Goal: Communication & Community: Answer question/provide support

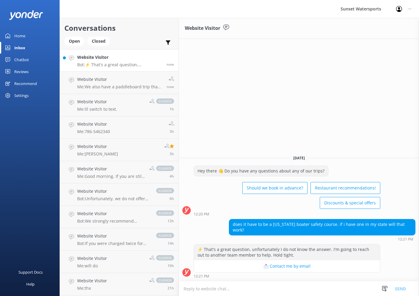
click at [123, 55] on h4 "Website Visitor" at bounding box center [119, 57] width 85 height 7
click at [276, 286] on textarea at bounding box center [299, 288] width 240 height 15
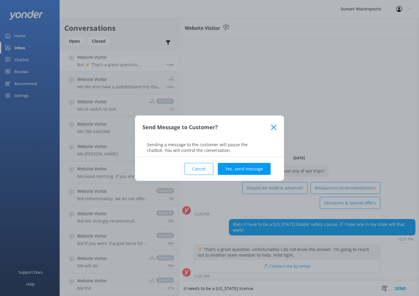
type textarea "it needs to be a [US_STATE] license"
drag, startPoint x: 257, startPoint y: 177, endPoint x: 254, endPoint y: 175, distance: 3.5
click at [257, 177] on div "Cancel Yes, send message" at bounding box center [210, 169] width 134 height 24
click at [253, 172] on button "Yes, send message" at bounding box center [244, 169] width 53 height 12
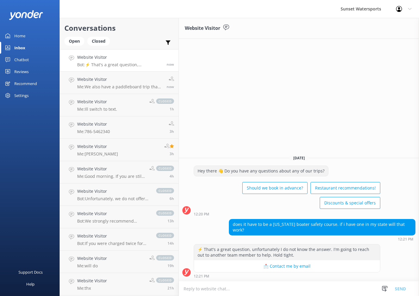
scroll to position [0, 0]
click at [245, 290] on textarea at bounding box center [299, 288] width 240 height 15
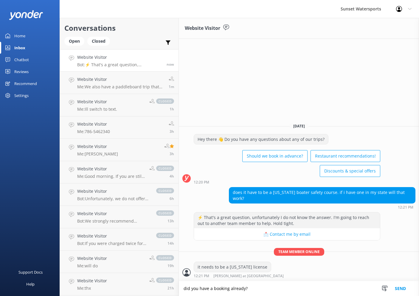
type textarea "did you have a booking already?"
click at [245, 291] on textarea at bounding box center [299, 288] width 240 height 15
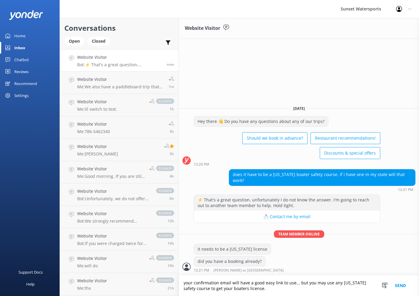
type textarea "your confirmation email will have a good easy link to use... but you may use an…"
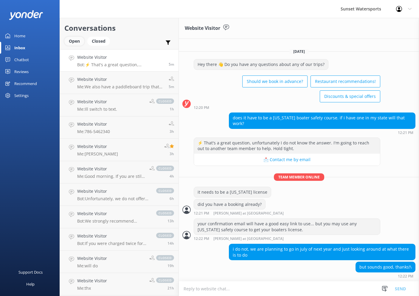
click at [79, 42] on div "Open" at bounding box center [74, 41] width 20 height 9
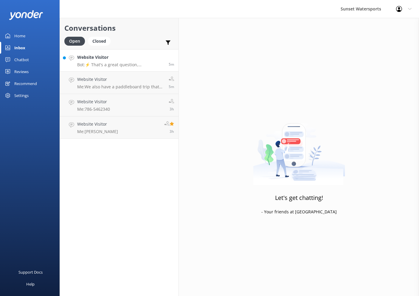
click at [112, 53] on link "Website Visitor Bot: ⚡ That's a great question, unfortunately I do not know the…" at bounding box center [119, 60] width 119 height 22
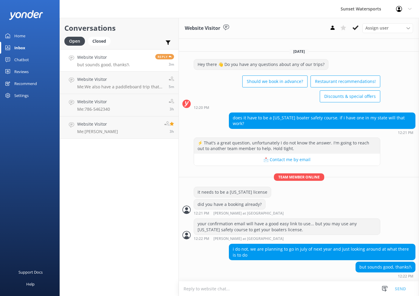
click at [294, 286] on textarea at bounding box center [299, 288] width 240 height 15
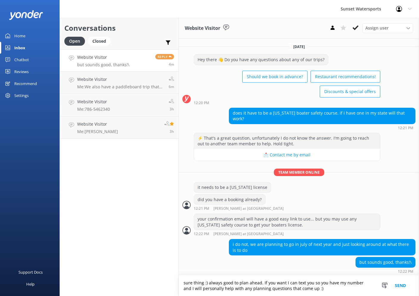
type textarea "sure thing :) always good to plan ahead. If you want I can text you so you have…"
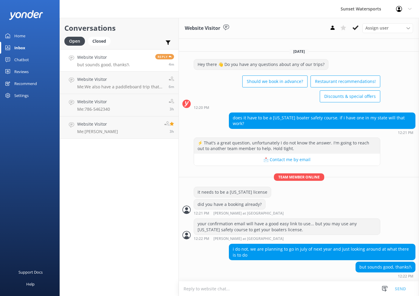
scroll to position [12, 0]
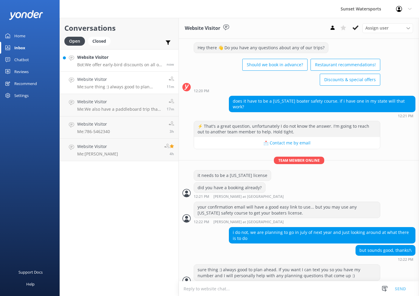
click at [130, 61] on div "Website Visitor Bot: We offer early-bird discounts on all of our morning trips.…" at bounding box center [119, 60] width 85 height 13
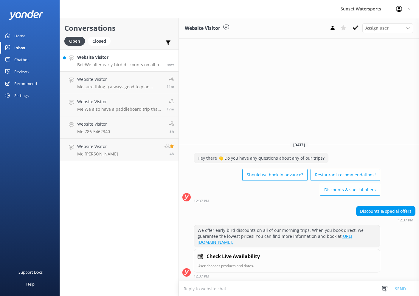
click at [264, 289] on textarea at bounding box center [299, 288] width 240 height 15
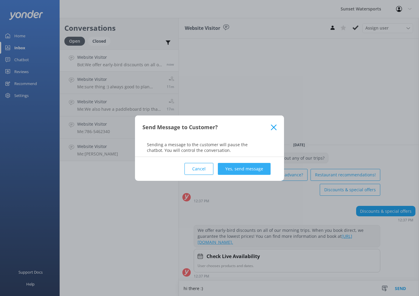
type textarea "hi there :)"
click at [241, 169] on button "Yes, send message" at bounding box center [244, 169] width 53 height 12
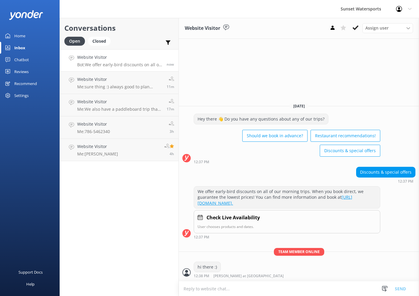
click at [249, 293] on textarea at bounding box center [299, 288] width 240 height 15
type textarea "what activities most interest you?"
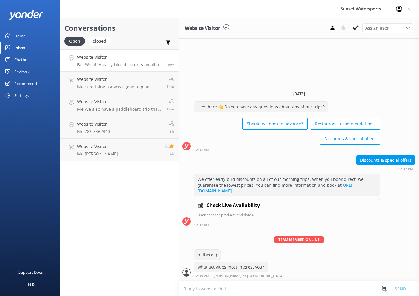
click at [227, 288] on textarea at bounding box center [299, 288] width 240 height 15
click at [251, 292] on textarea at bounding box center [299, 288] width 240 height 15
type textarea "we have promotions going on for a number of things!"
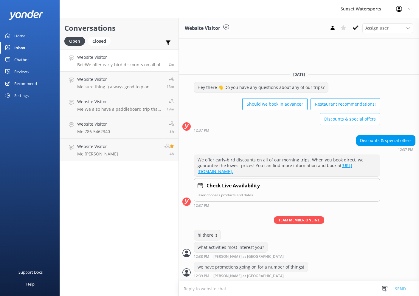
click at [235, 286] on textarea at bounding box center [299, 288] width 240 height 15
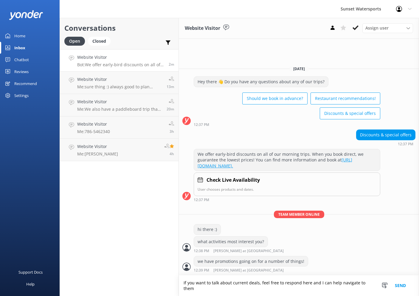
type textarea "If you want to talk about current deals, feel free to respond here and I can he…"
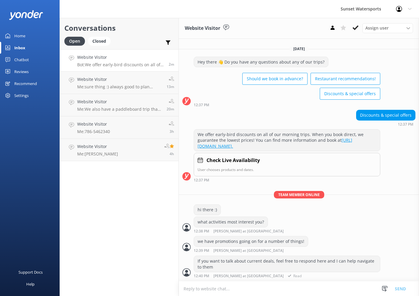
scroll to position [1, 0]
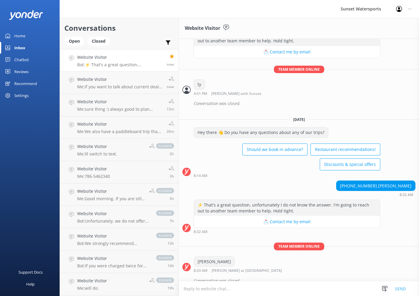
scroll to position [1626, 0]
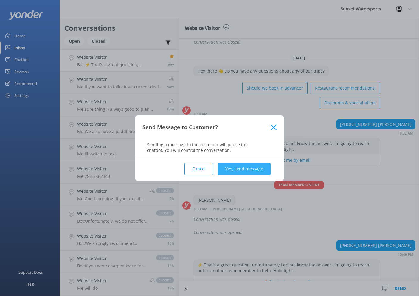
type textarea "ty"
click at [240, 169] on button "Yes, send message" at bounding box center [244, 169] width 53 height 12
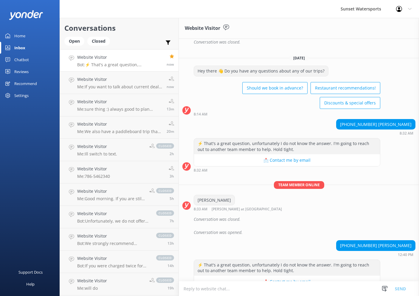
scroll to position [1658, 0]
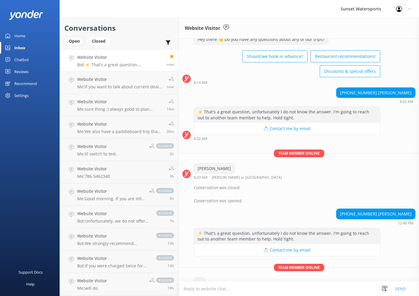
click at [79, 44] on div "Open" at bounding box center [74, 41] width 20 height 9
